Goal: Information Seeking & Learning: Learn about a topic

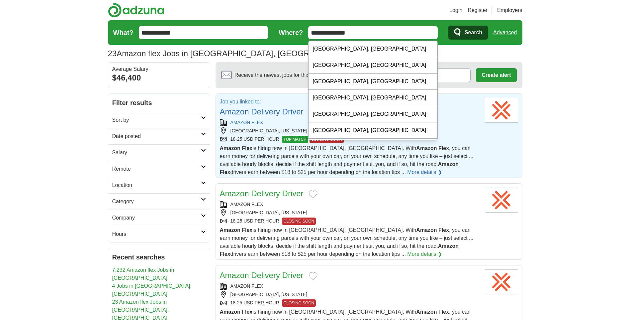
drag, startPoint x: 362, startPoint y: 33, endPoint x: 298, endPoint y: 37, distance: 64.3
click at [299, 37] on form "**********" at bounding box center [315, 32] width 415 height 25
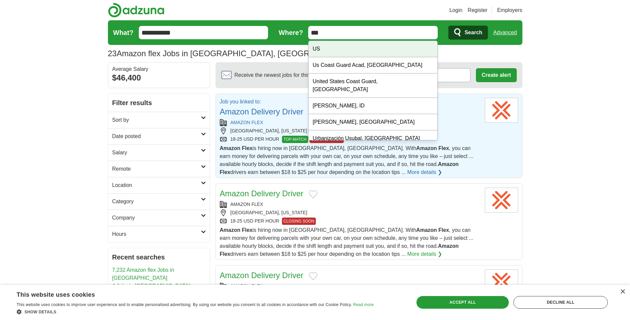
click at [328, 53] on div "US" at bounding box center [373, 49] width 129 height 16
type input "**"
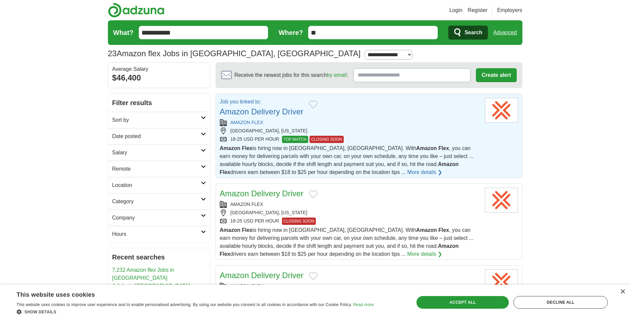
click at [503, 31] on link "Advanced" at bounding box center [505, 32] width 24 height 13
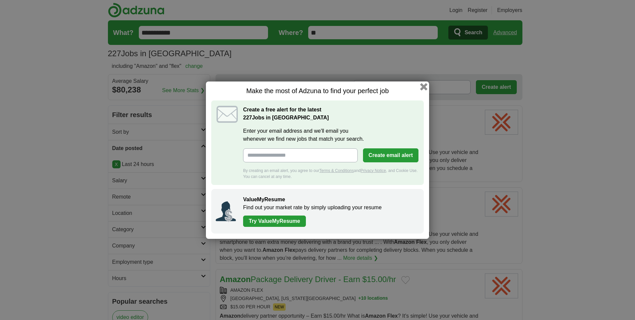
click at [423, 86] on button "button" at bounding box center [423, 86] width 7 height 7
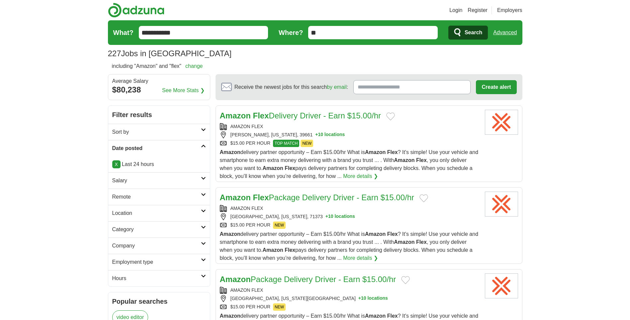
click at [316, 134] on button "+ 10 locations" at bounding box center [330, 134] width 30 height 7
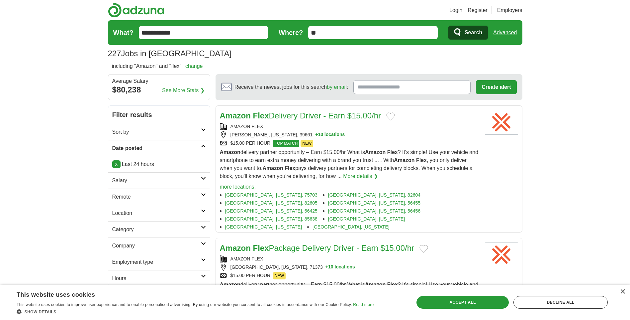
click at [445, 128] on div "AMAZON FLEX" at bounding box center [350, 126] width 260 height 7
click at [395, 116] on button "Add to favorite jobs" at bounding box center [390, 116] width 9 height 8
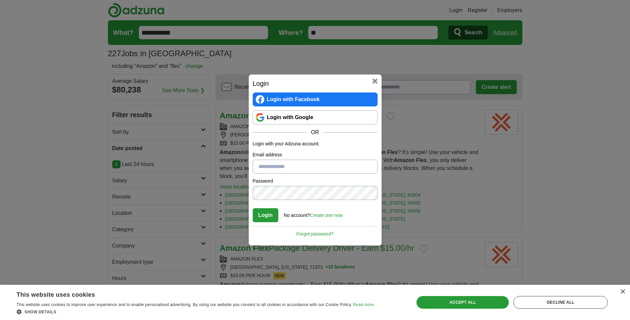
click at [376, 81] on button at bounding box center [375, 80] width 5 height 5
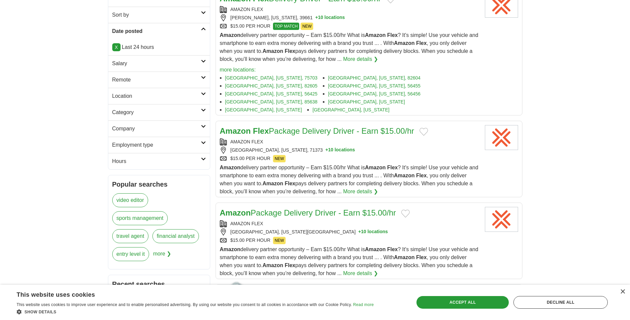
scroll to position [133, 0]
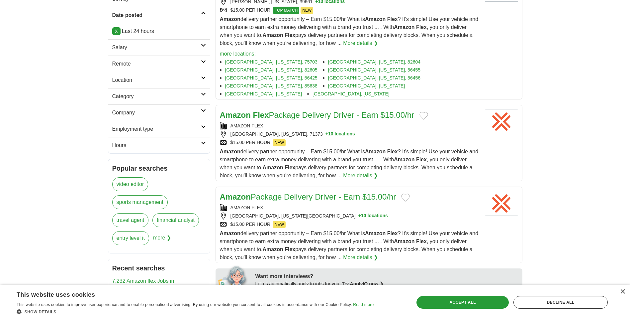
click at [355, 171] on link "More details ❯" at bounding box center [360, 175] width 35 height 8
click at [326, 131] on button "+ 10 locations" at bounding box center [341, 134] width 30 height 7
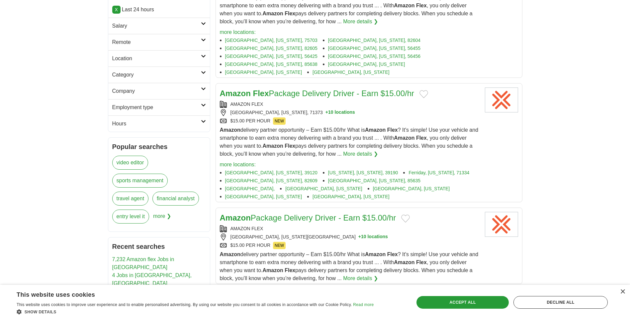
scroll to position [166, 0]
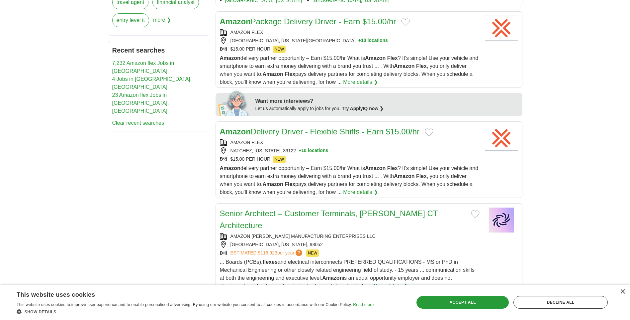
scroll to position [366, 0]
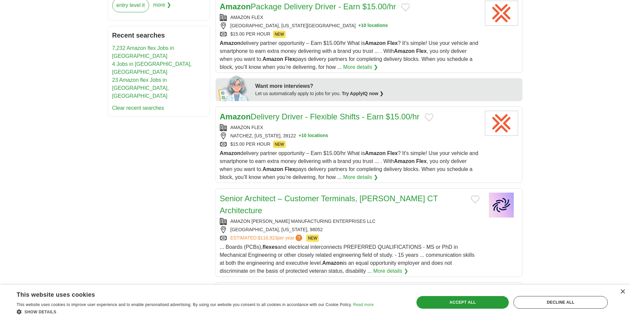
click at [315, 132] on button "+ 10 locations" at bounding box center [314, 135] width 30 height 7
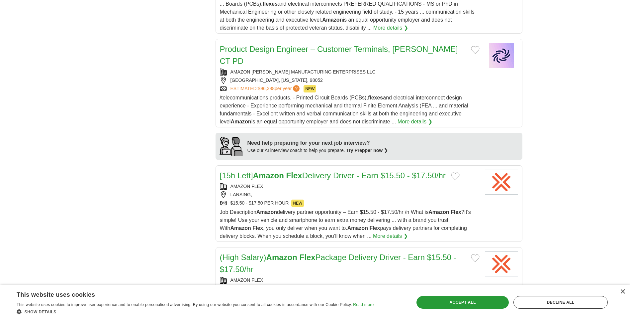
scroll to position [665, 0]
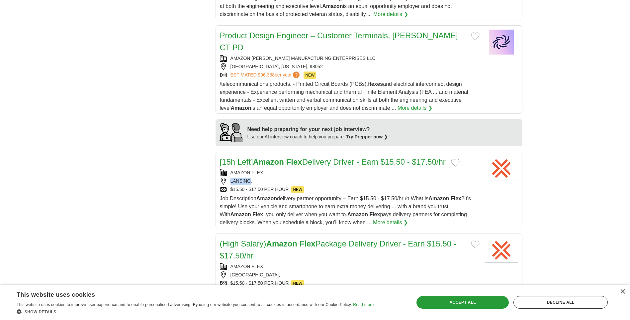
drag, startPoint x: 251, startPoint y: 126, endPoint x: 229, endPoint y: 126, distance: 21.9
click at [229, 177] on div "LANSING," at bounding box center [350, 180] width 260 height 7
copy div "LANSING"
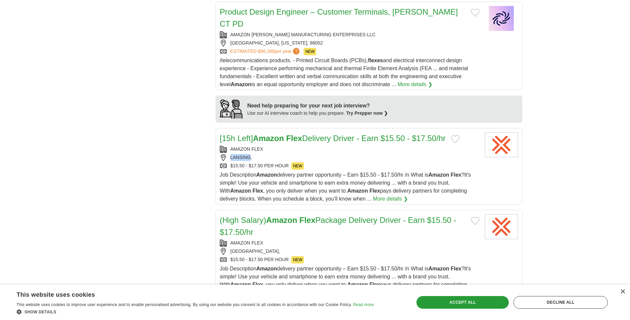
scroll to position [731, 0]
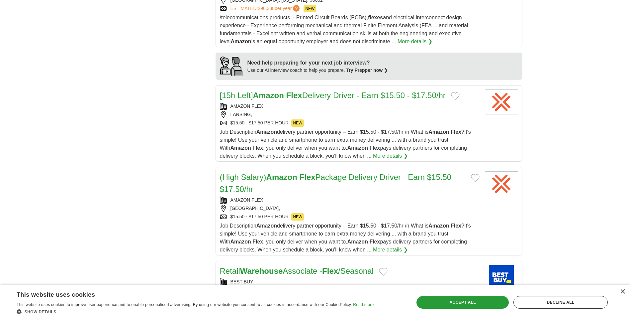
click at [164, 173] on div "**********" at bounding box center [315, 128] width 415 height 1509
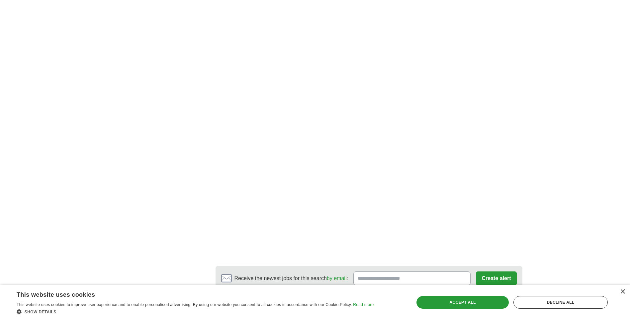
scroll to position [1296, 0]
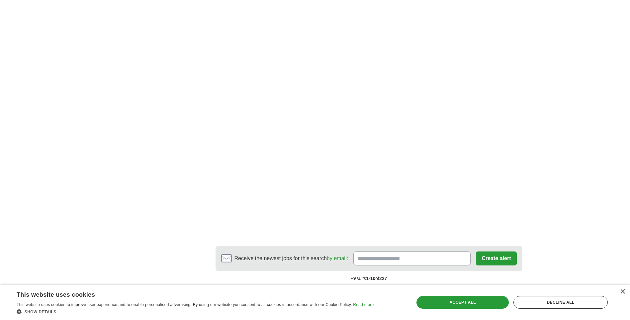
click at [299, 286] on link "2" at bounding box center [298, 293] width 12 height 14
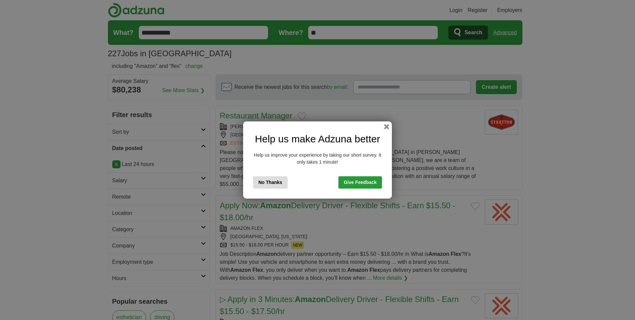
click at [275, 179] on button "No Thanks" at bounding box center [270, 182] width 35 height 12
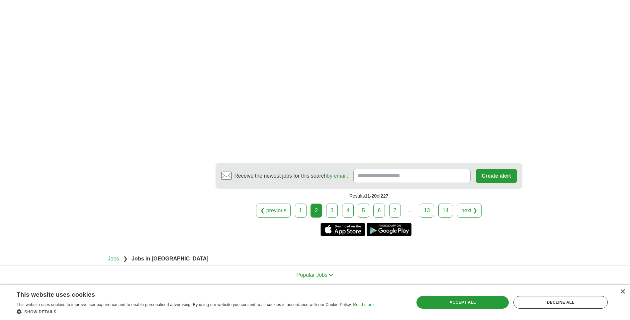
scroll to position [1276, 0]
